Goal: Download file/media

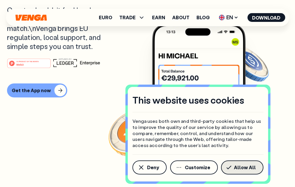
scroll to position [117, 0]
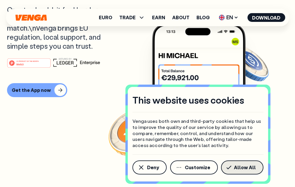
click at [248, 165] on span "Allow All" at bounding box center [245, 167] width 22 height 5
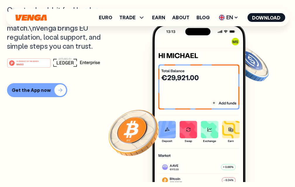
click at [58, 87] on div "button" at bounding box center [60, 90] width 12 height 12
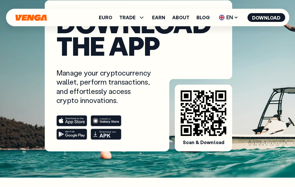
scroll to position [58, 0]
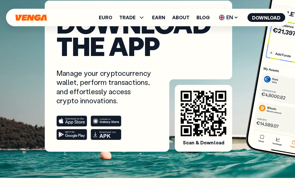
click at [233, 49] on div "Download the app Manage your cryptocurrency wallet, perform transactions, and e…" at bounding box center [147, 90] width 281 height 178
